Goal: Transaction & Acquisition: Obtain resource

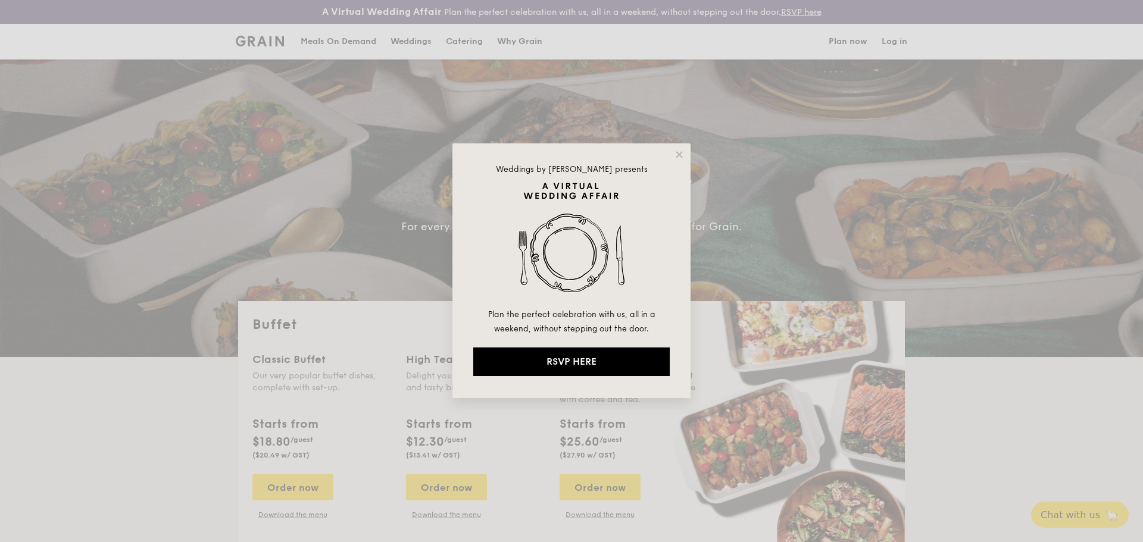
select select
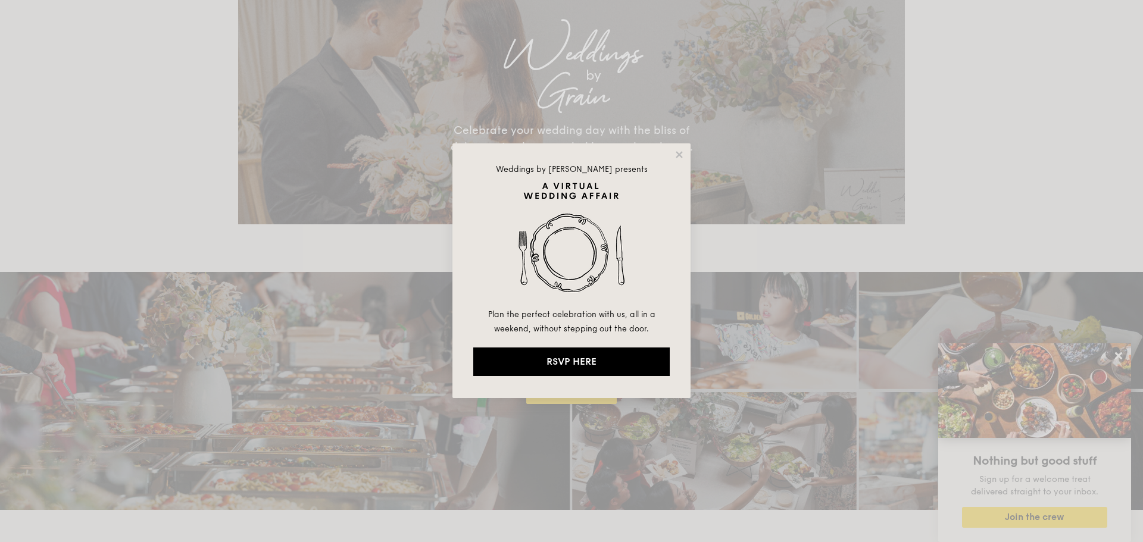
click at [680, 146] on div "Weddings by [PERSON_NAME] presents Plan the perfect celebration with us, all in…" at bounding box center [571, 270] width 238 height 255
click at [680, 155] on icon at bounding box center [679, 154] width 7 height 7
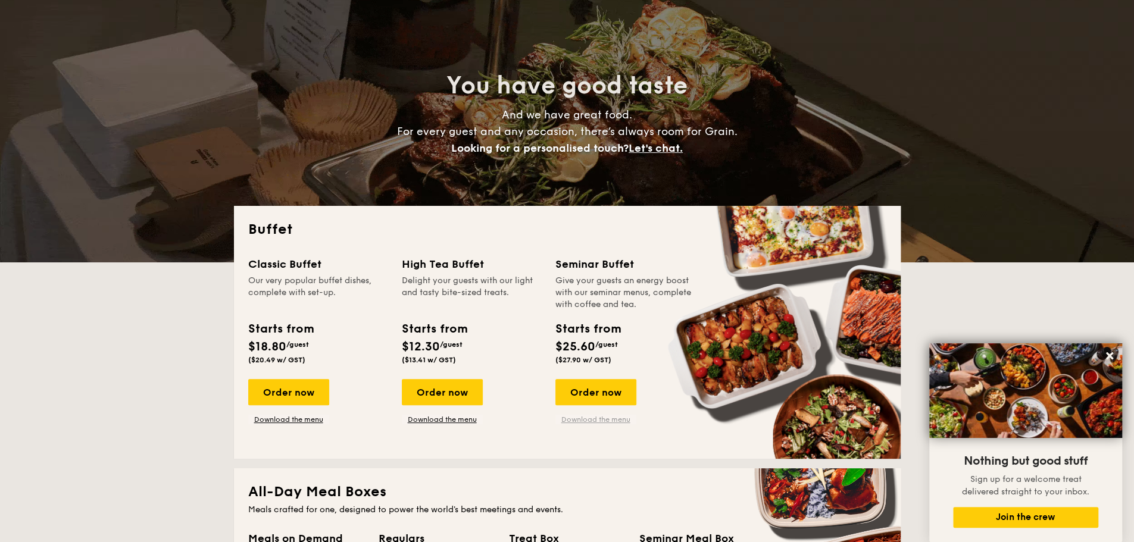
scroll to position [108, 0]
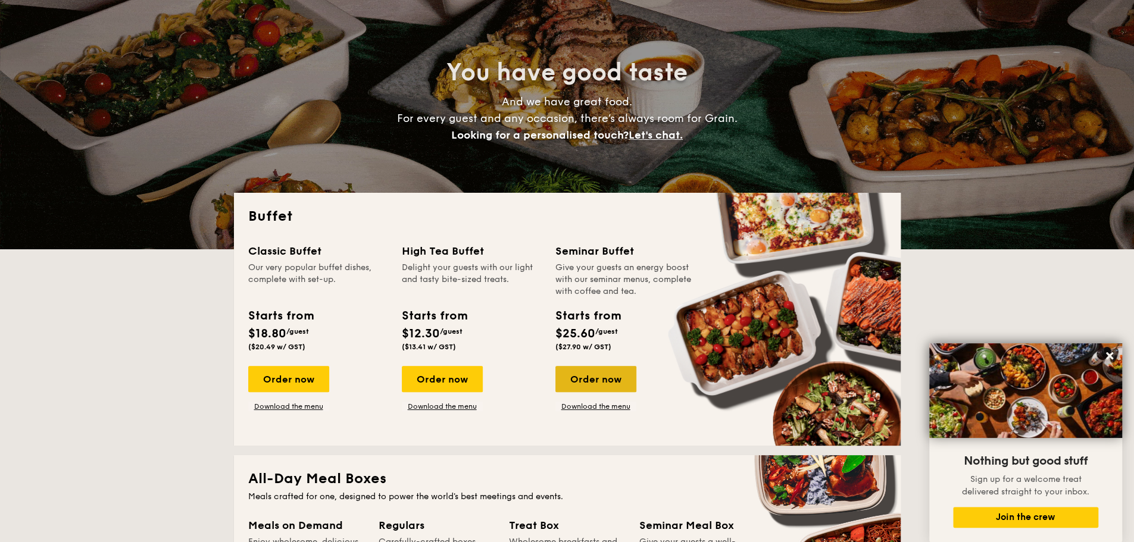
click at [602, 380] on div "Order now" at bounding box center [595, 379] width 81 height 26
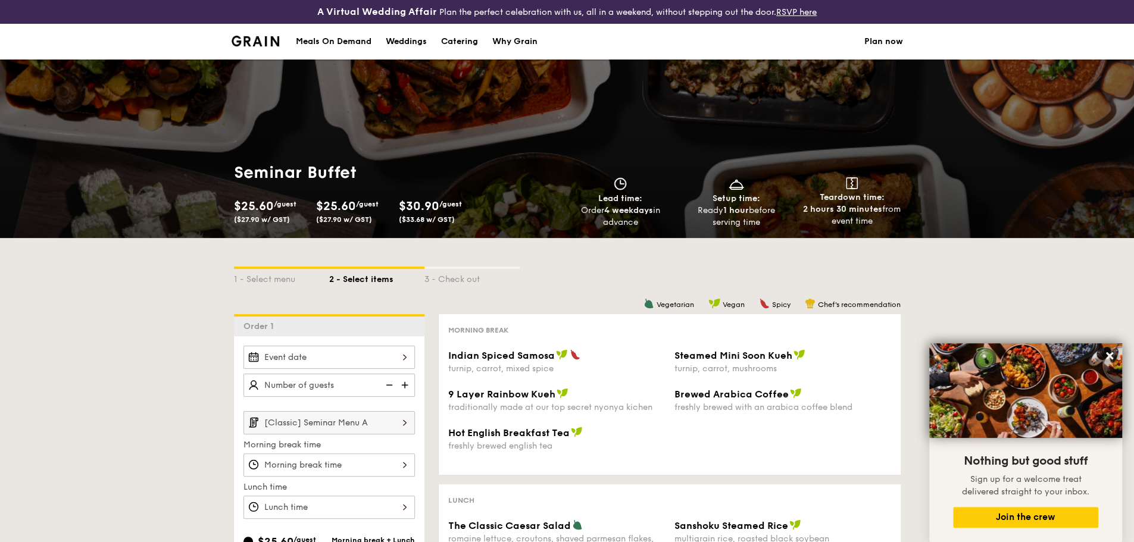
select select
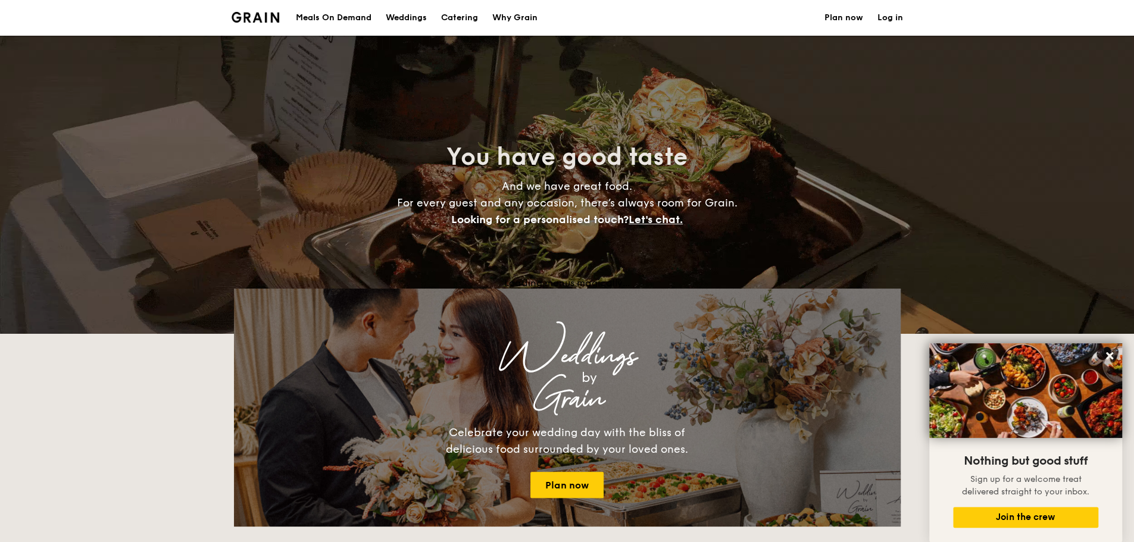
scroll to position [132, 0]
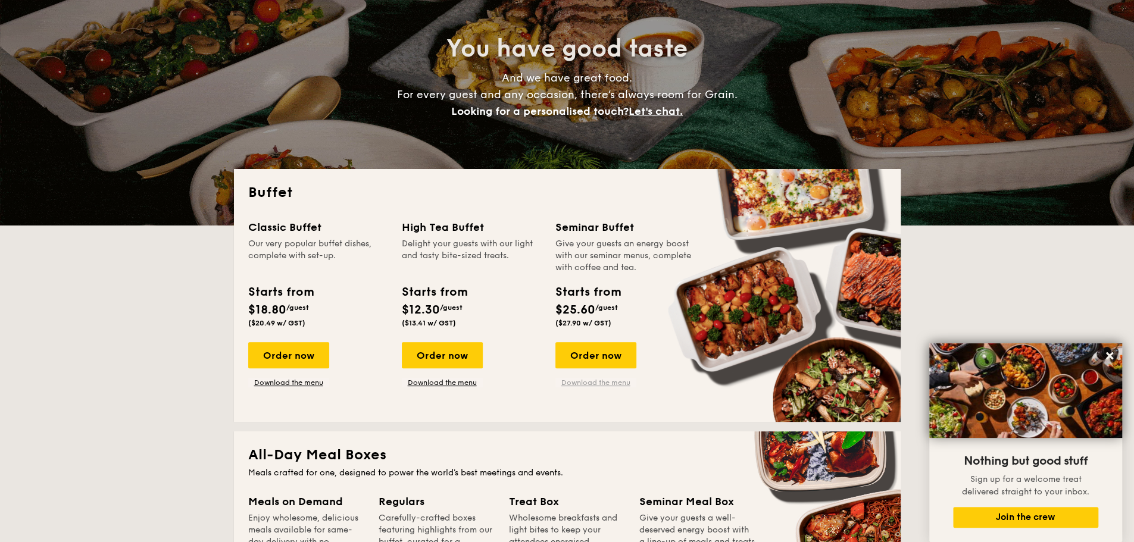
click at [610, 382] on link "Download the menu" at bounding box center [595, 383] width 81 height 10
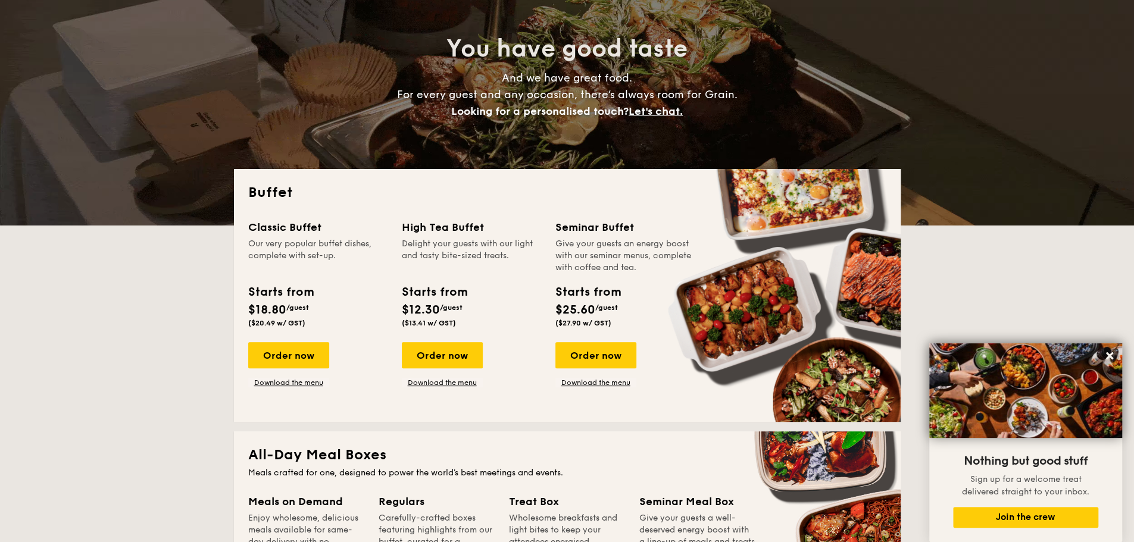
scroll to position [0, 0]
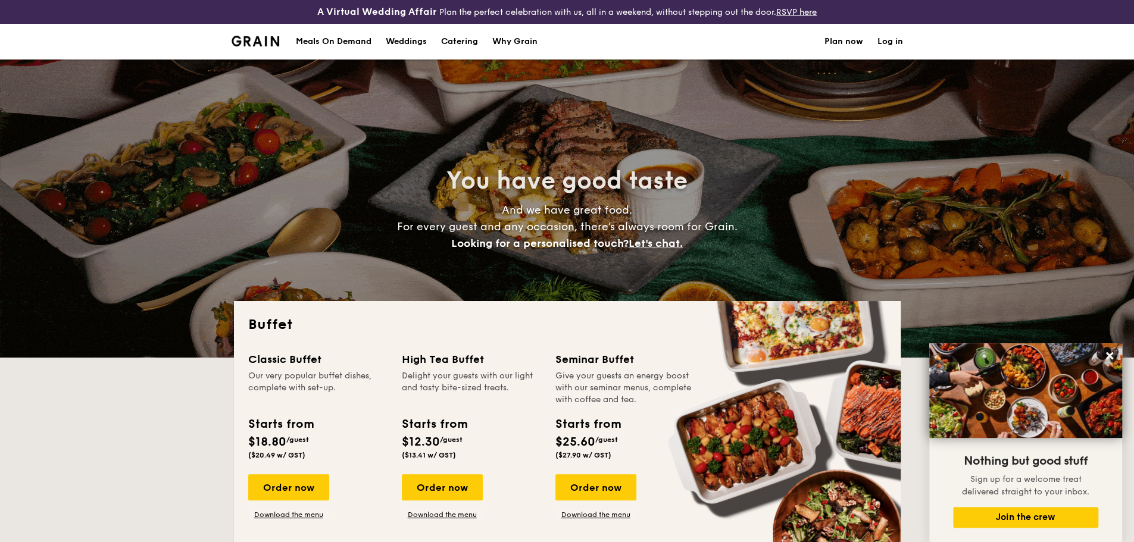
click at [512, 36] on div "Why Grain" at bounding box center [514, 42] width 45 height 36
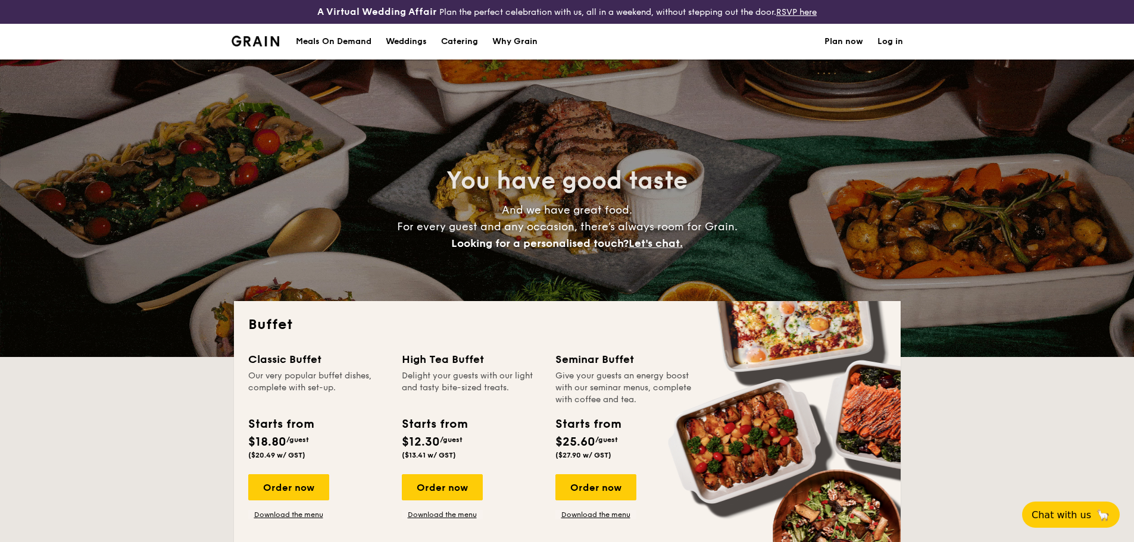
select select
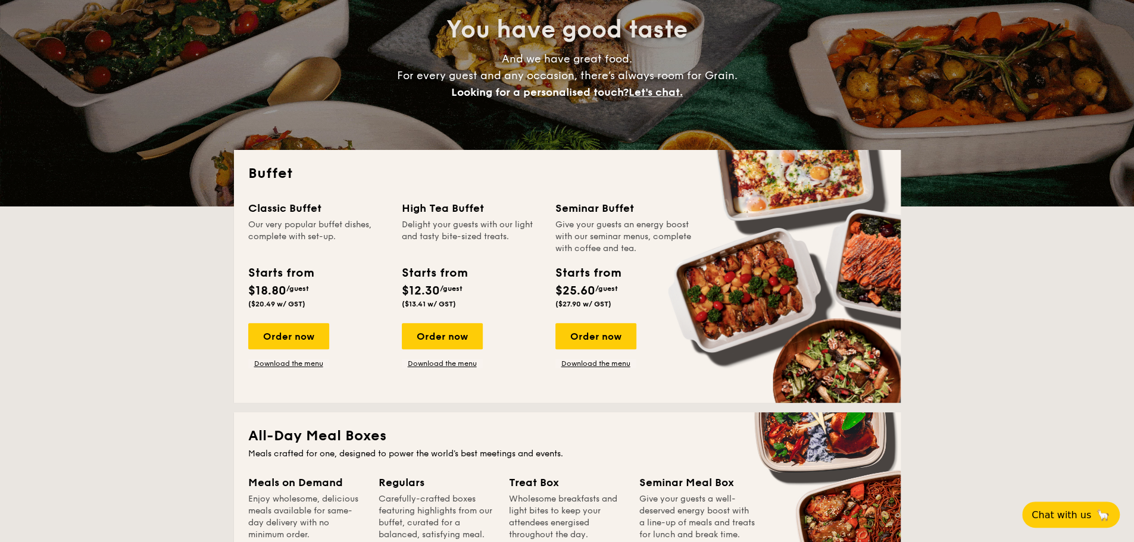
scroll to position [152, 0]
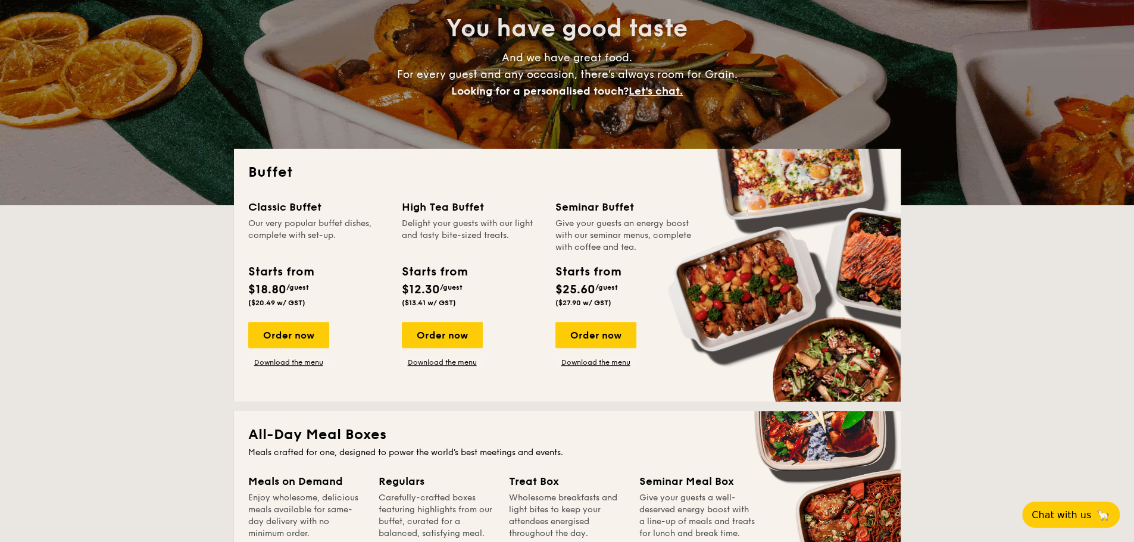
drag, startPoint x: 561, startPoint y: 307, endPoint x: 602, endPoint y: 306, distance: 41.7
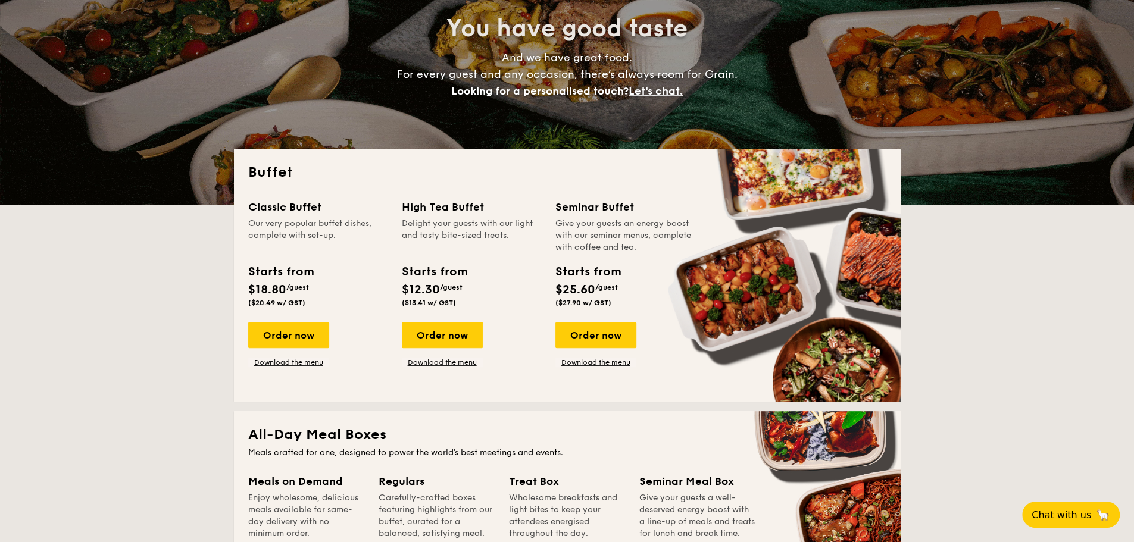
click at [602, 306] on span "($27.90 w/ GST)" at bounding box center [583, 303] width 56 height 8
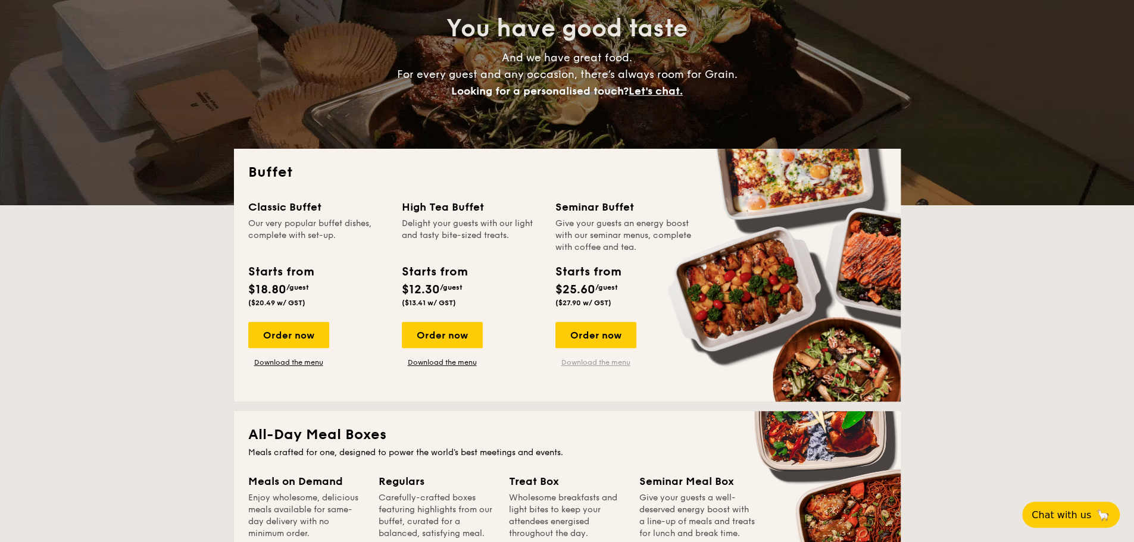
click at [592, 362] on link "Download the menu" at bounding box center [595, 363] width 81 height 10
